Goal: Task Accomplishment & Management: Use online tool/utility

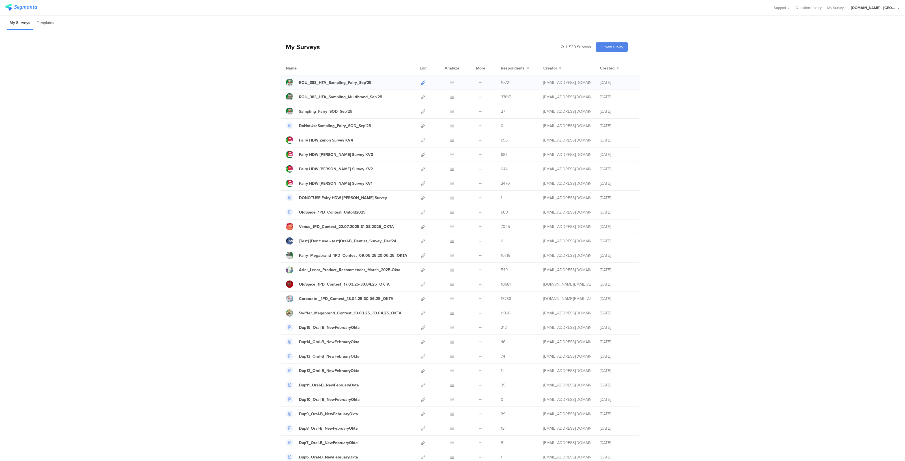
click at [421, 78] on link at bounding box center [423, 82] width 4 height 14
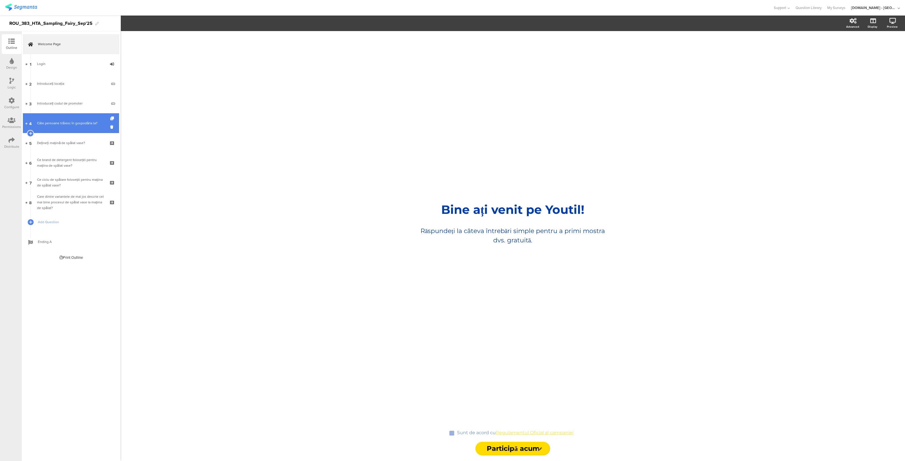
click at [54, 129] on link "4 Câte persoane trăiesc în gospodăria ta?" at bounding box center [71, 123] width 96 height 20
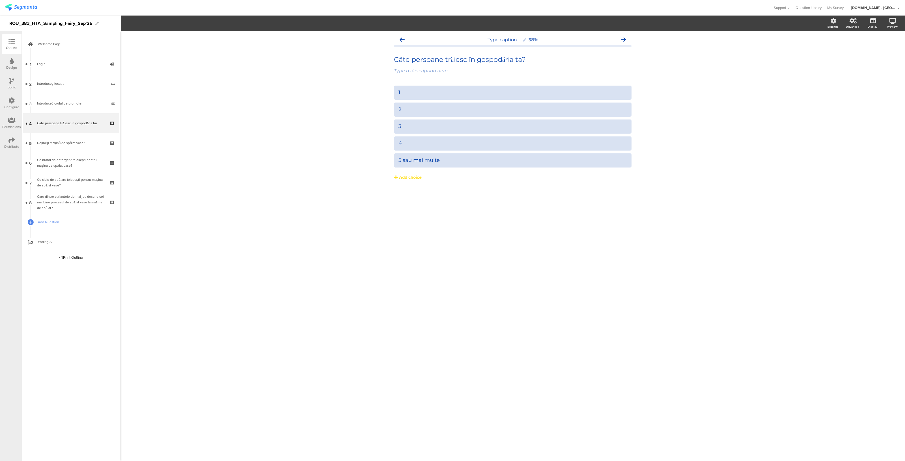
click at [7, 97] on div "Configure" at bounding box center [12, 104] width 20 height 20
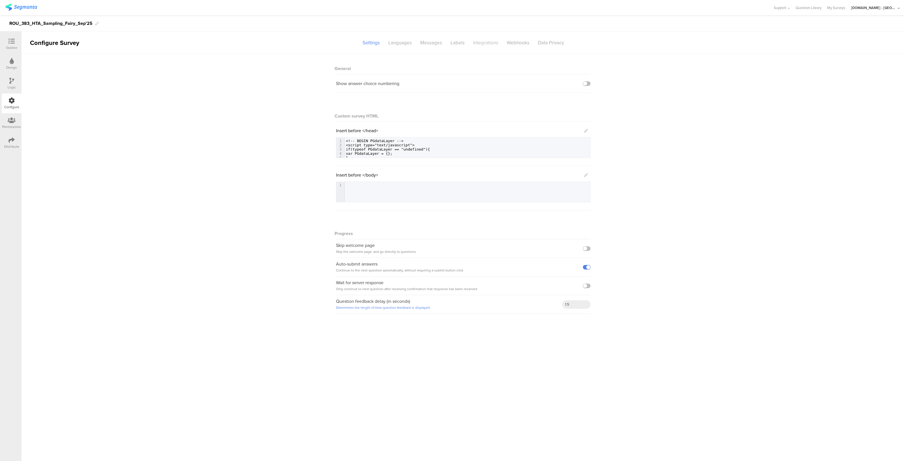
click at [485, 43] on div "Integrations" at bounding box center [486, 43] width 34 height 10
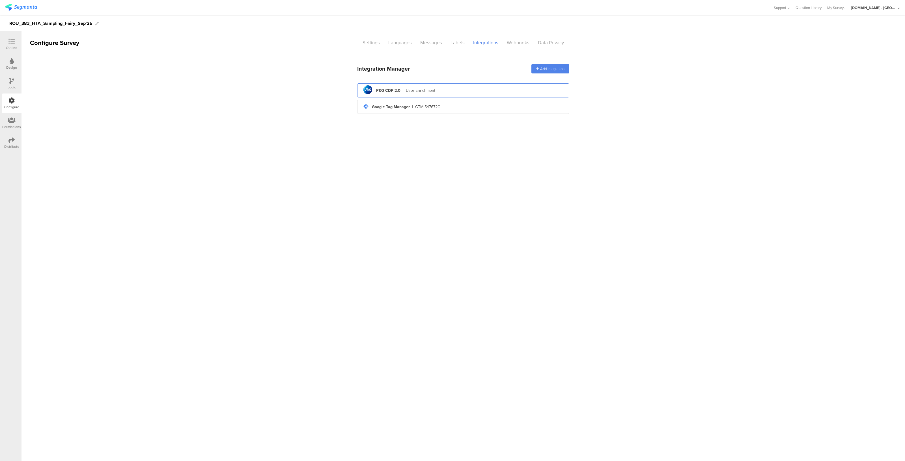
click at [493, 92] on div "pg logo P&G CDP 2.0 | User Enrichment" at bounding box center [463, 91] width 203 height 14
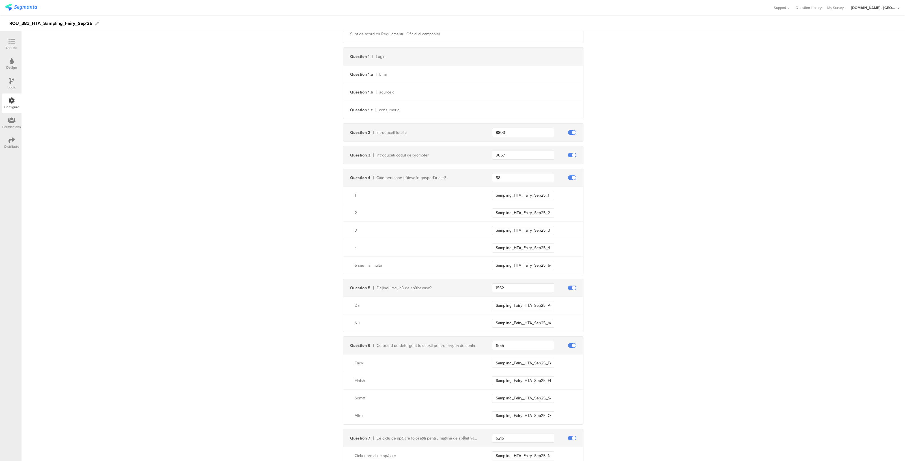
scroll to position [149, 0]
